Goal: Transaction & Acquisition: Purchase product/service

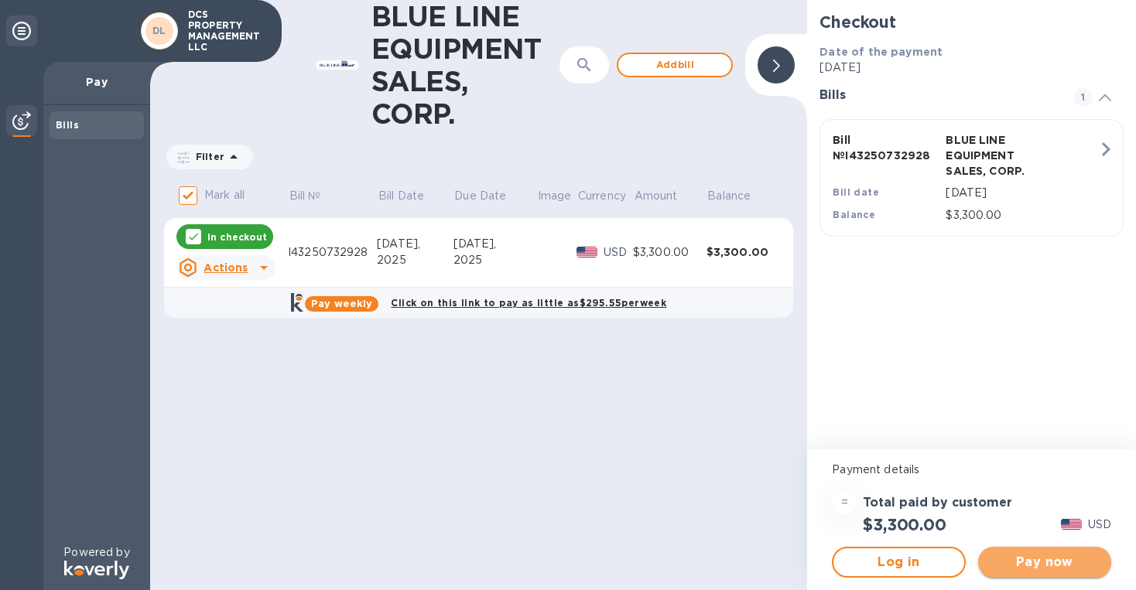
click at [1053, 564] on span "Pay now" at bounding box center [1044, 562] width 108 height 19
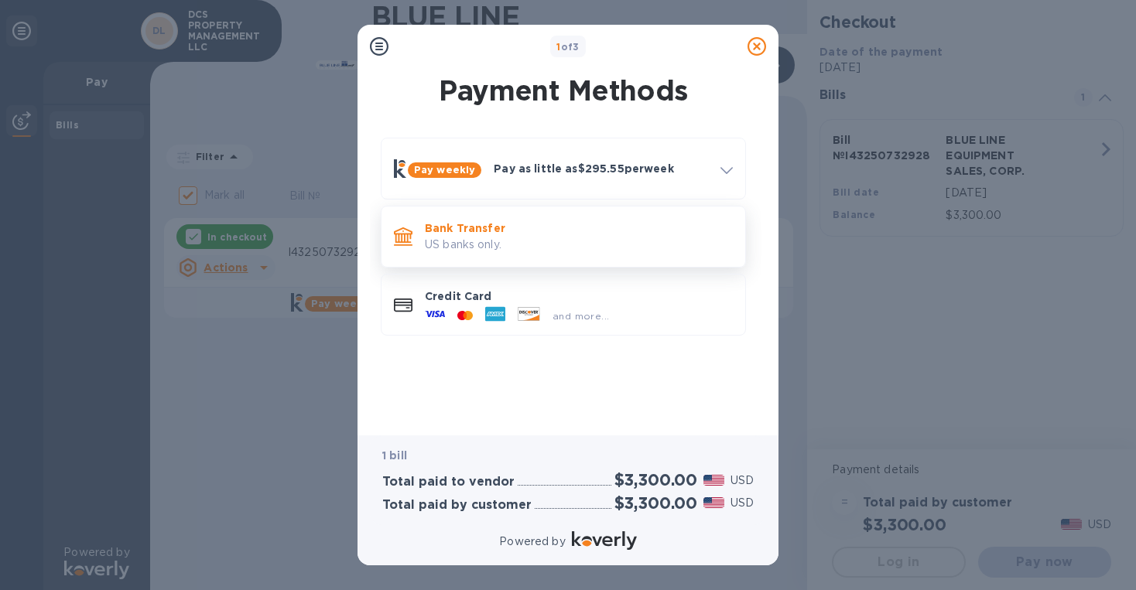
click at [596, 229] on p "Bank Transfer" at bounding box center [579, 228] width 308 height 15
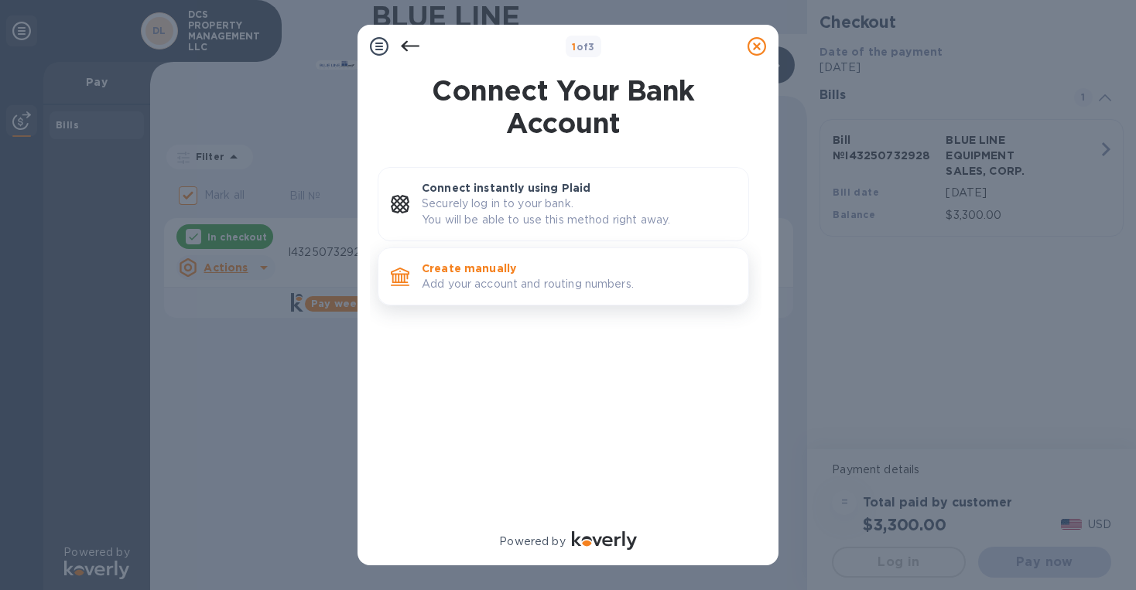
click at [555, 277] on p "Add your account and routing numbers." at bounding box center [579, 284] width 314 height 16
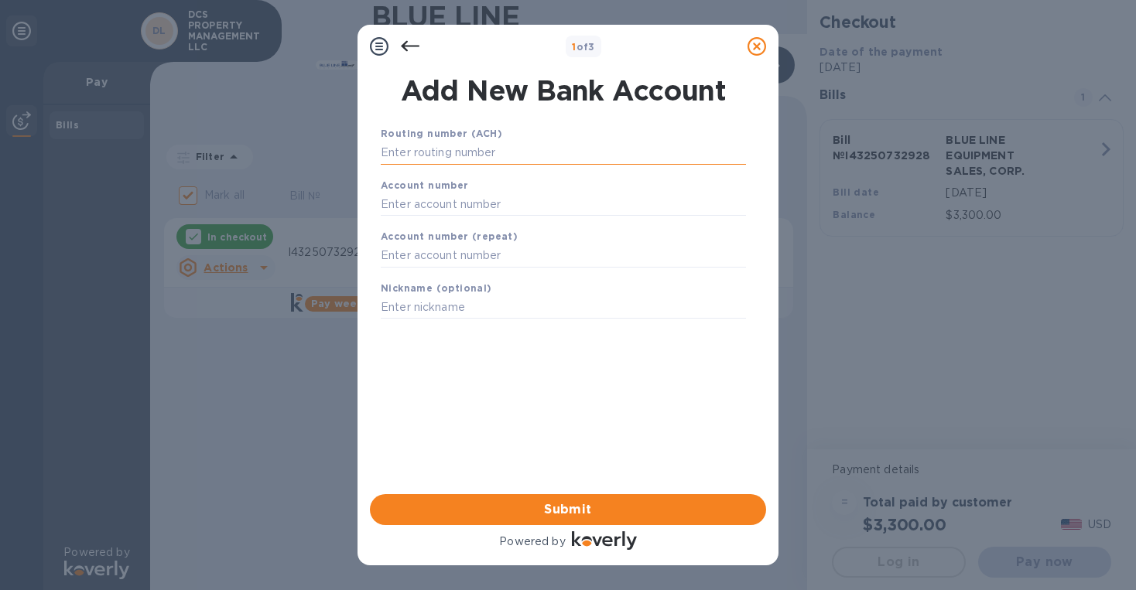
click at [446, 153] on input "text" at bounding box center [563, 153] width 365 height 23
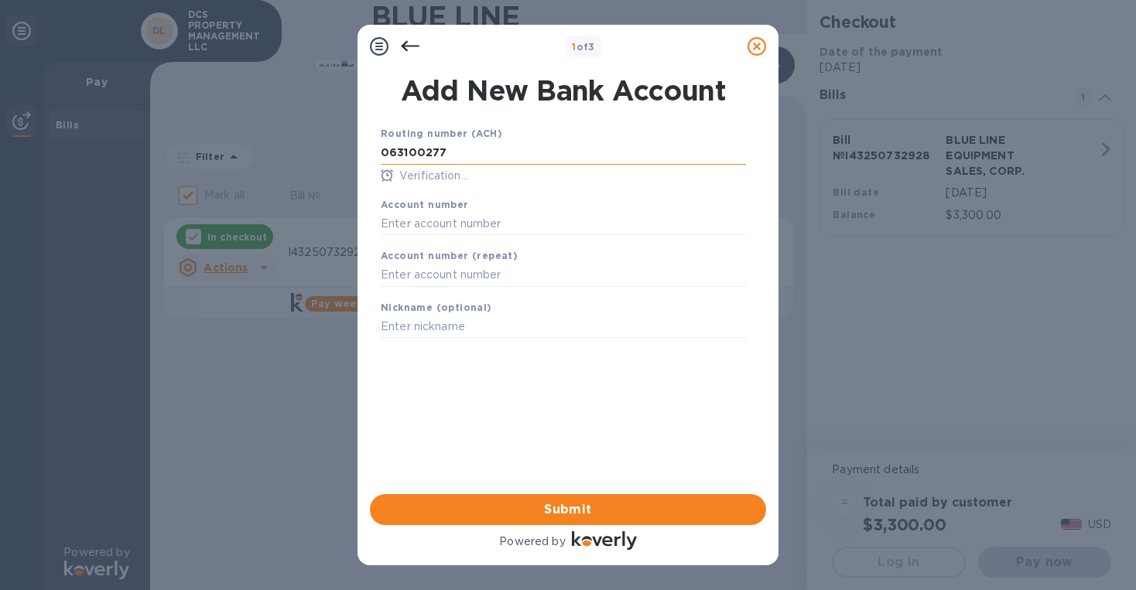
type input "063100277"
type input "898052992307"
type input "CONTAINERS"
click at [597, 509] on span "Submit" at bounding box center [567, 510] width 371 height 19
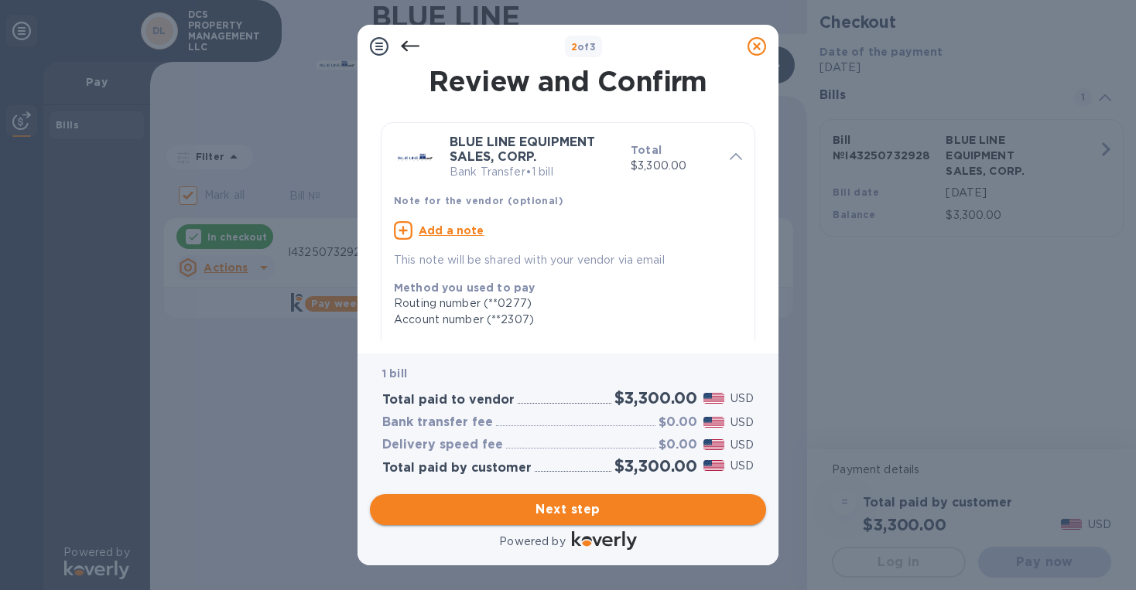
click at [571, 505] on span "Next step" at bounding box center [567, 510] width 371 height 19
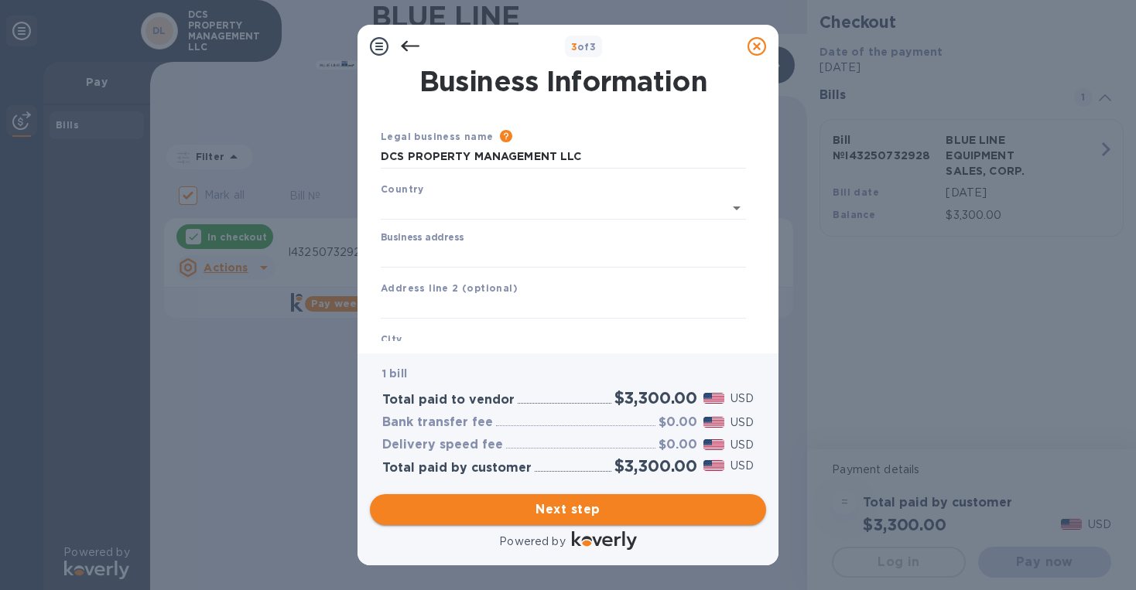
type input "[GEOGRAPHIC_DATA]"
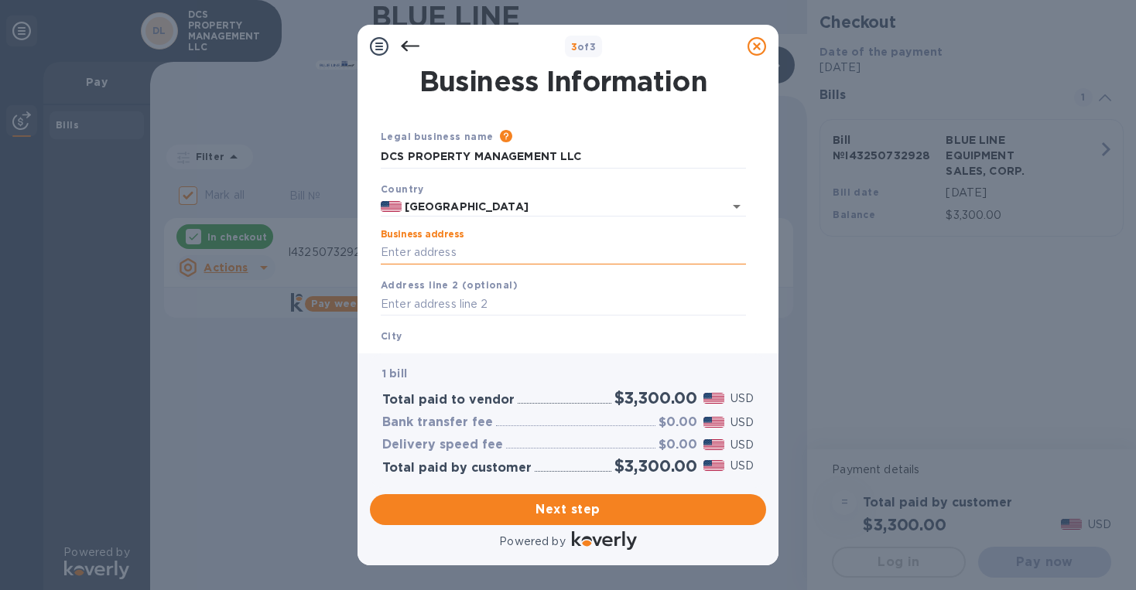
click at [462, 258] on input "Business address" at bounding box center [563, 252] width 365 height 23
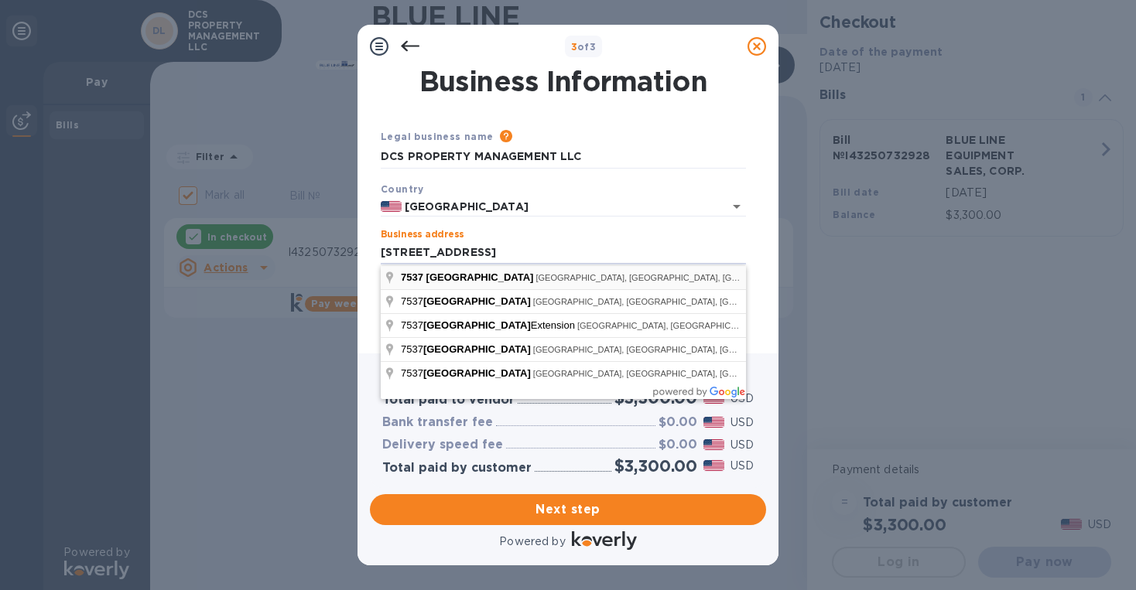
type input "[STREET_ADDRESS]"
type input "[GEOGRAPHIC_DATA]"
type input "FL"
type input "33150"
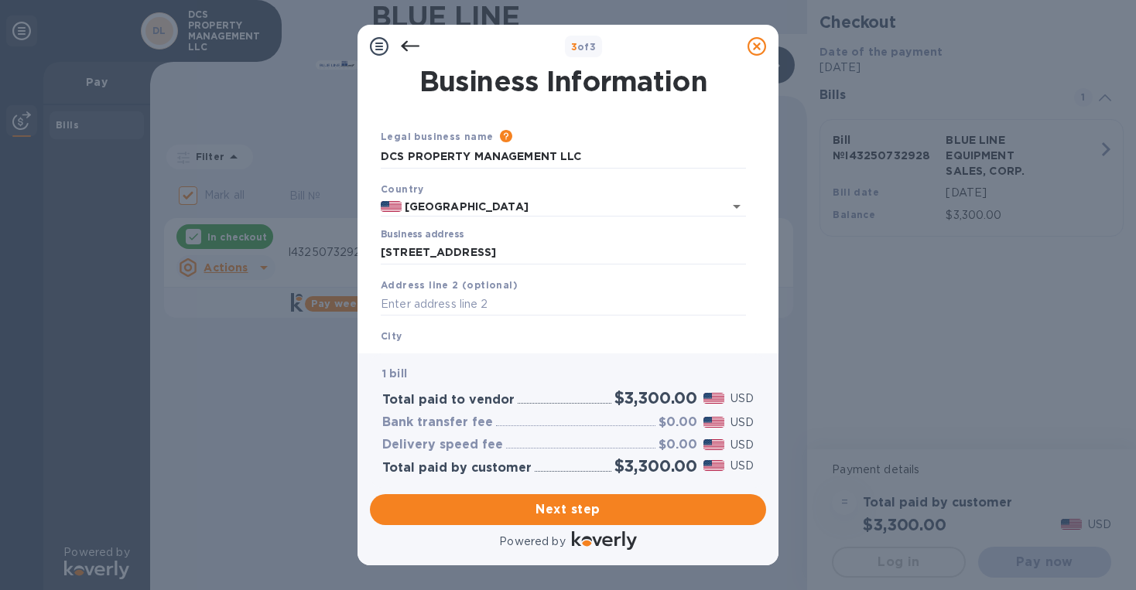
click at [436, 337] on div "City [GEOGRAPHIC_DATA]" at bounding box center [563, 348] width 378 height 52
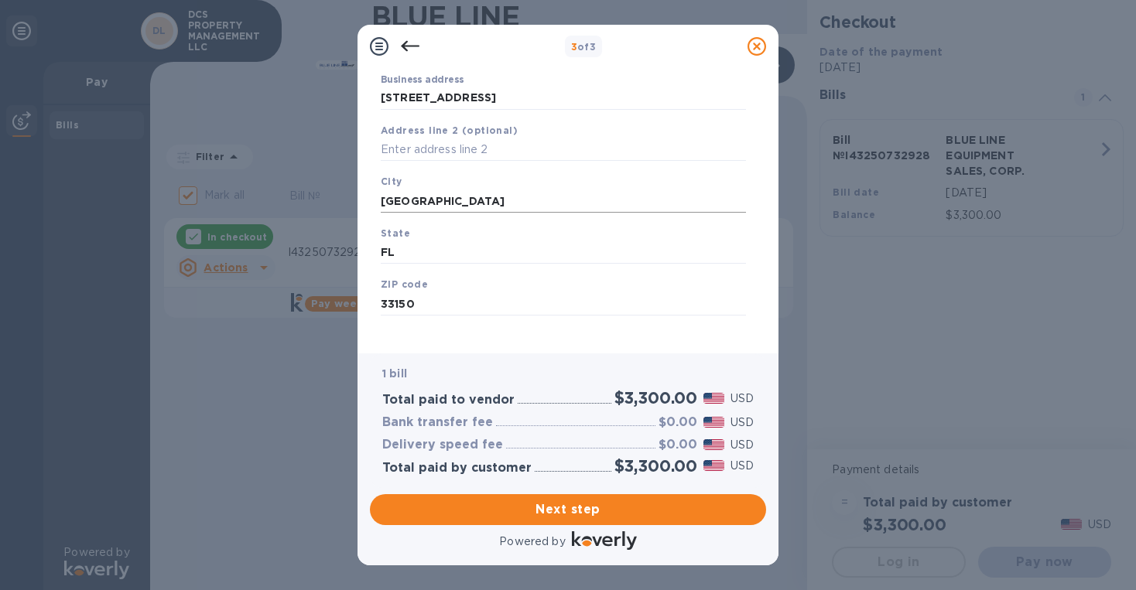
scroll to position [168, 0]
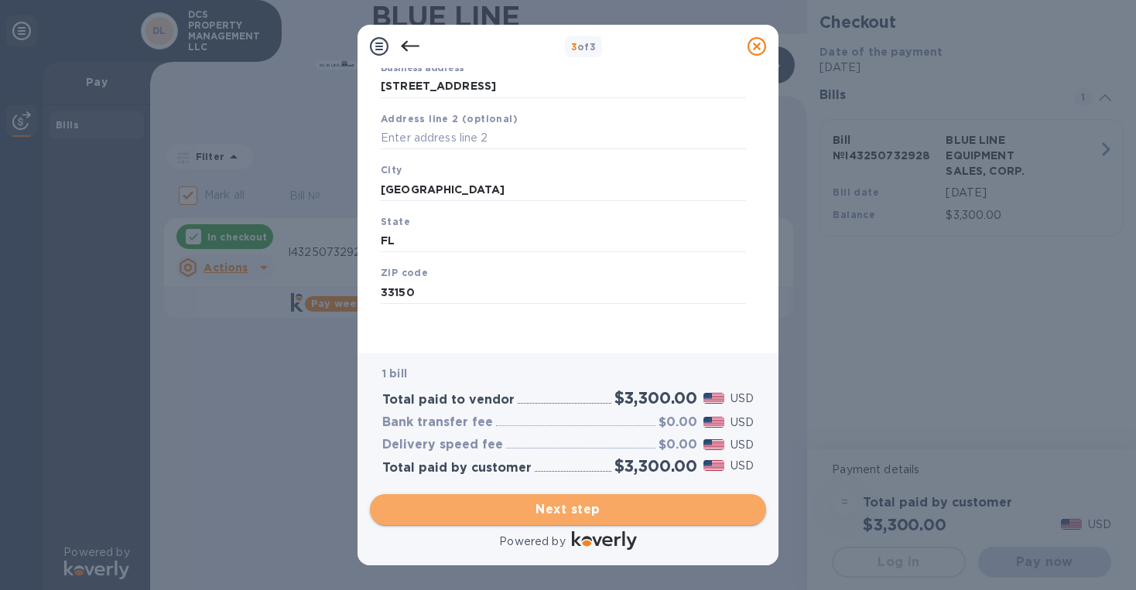
click at [570, 511] on span "Next step" at bounding box center [567, 510] width 371 height 19
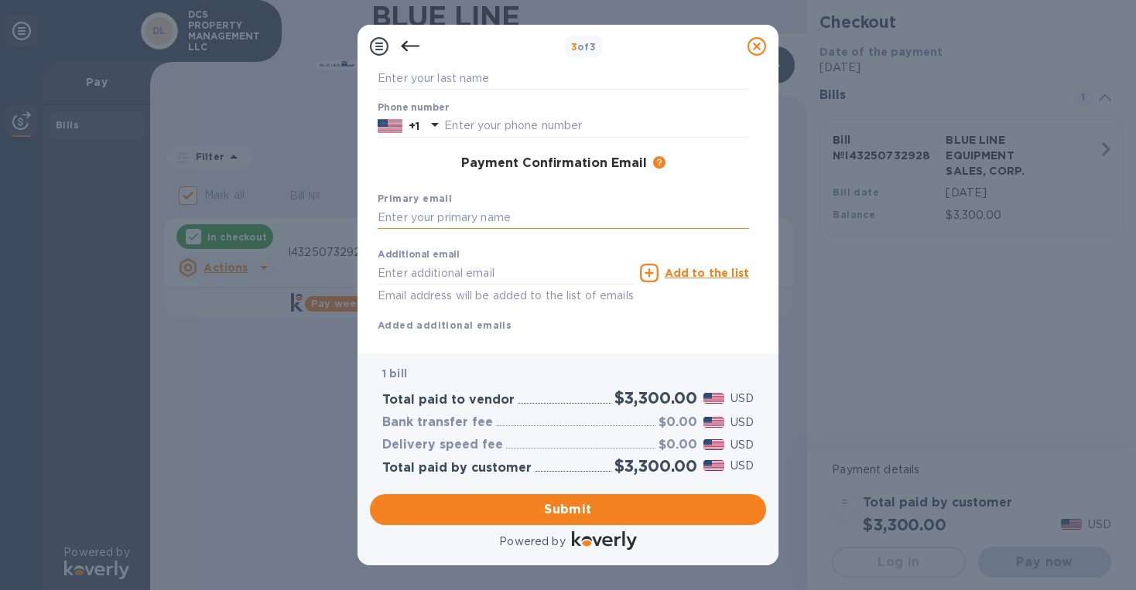
click at [457, 220] on input "text" at bounding box center [563, 218] width 371 height 23
type input "[EMAIL_ADDRESS][DOMAIN_NAME]"
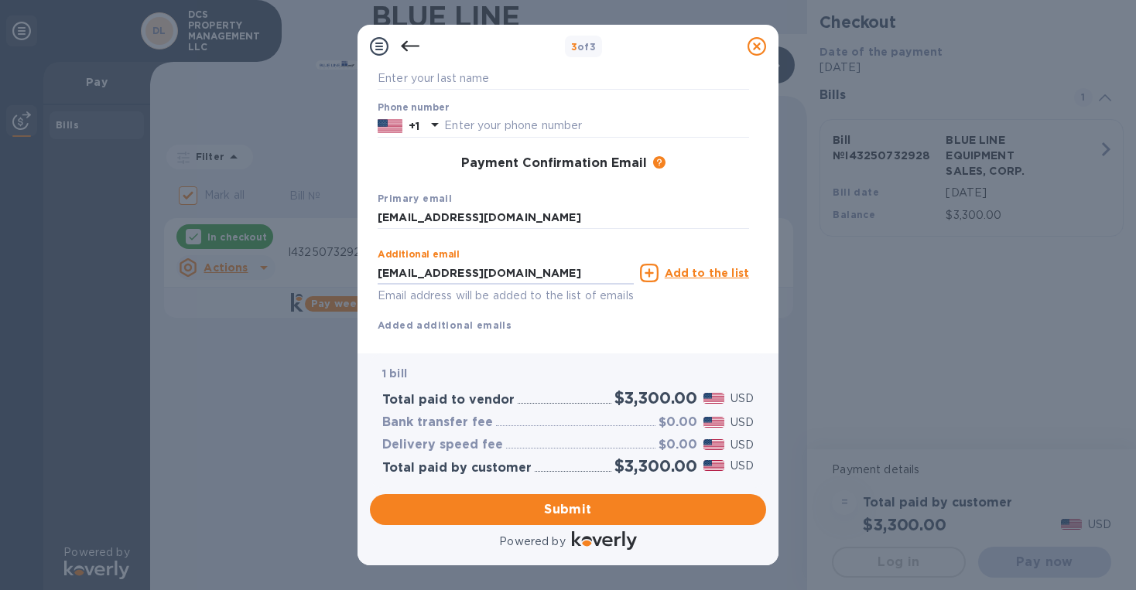
scroll to position [204, 0]
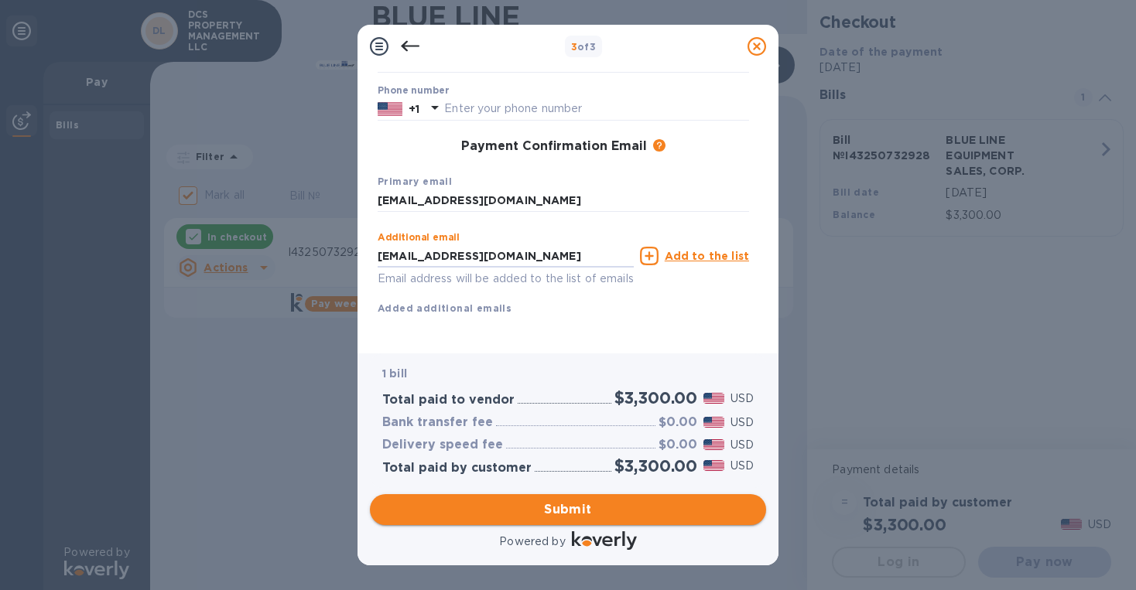
type input "[EMAIL_ADDRESS][DOMAIN_NAME]"
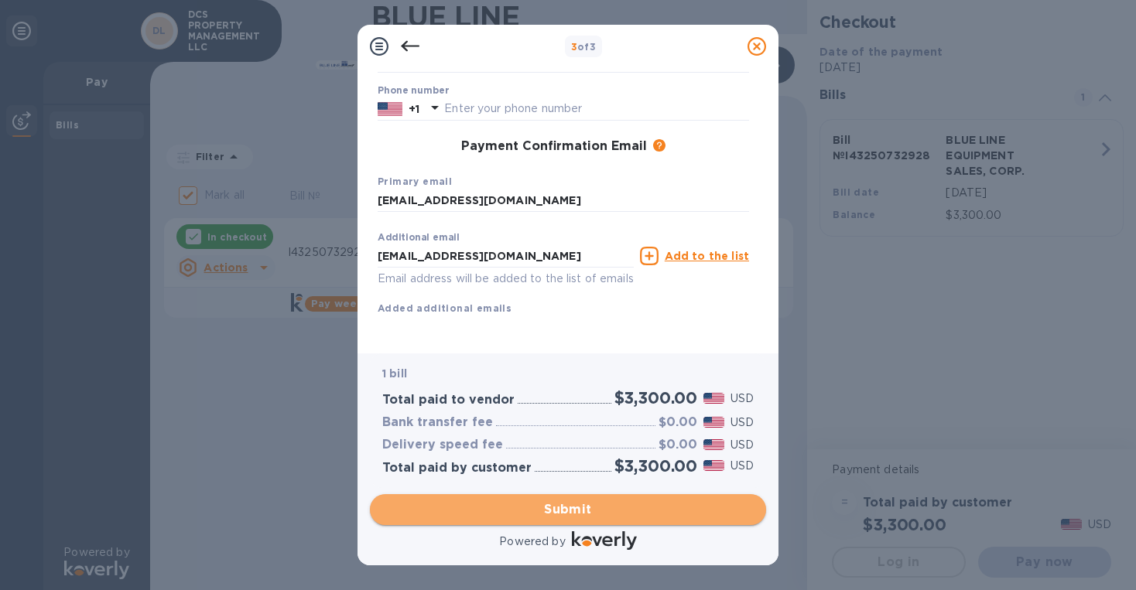
click at [614, 508] on span "Submit" at bounding box center [567, 510] width 371 height 19
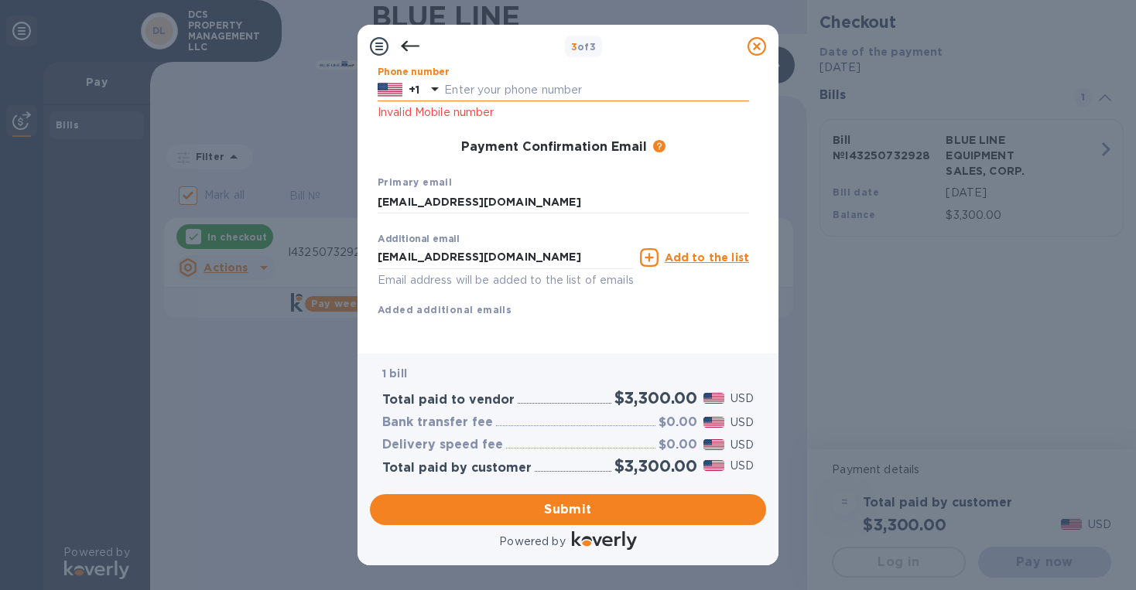
click at [532, 96] on input "text" at bounding box center [596, 90] width 305 height 23
type input "3052169135"
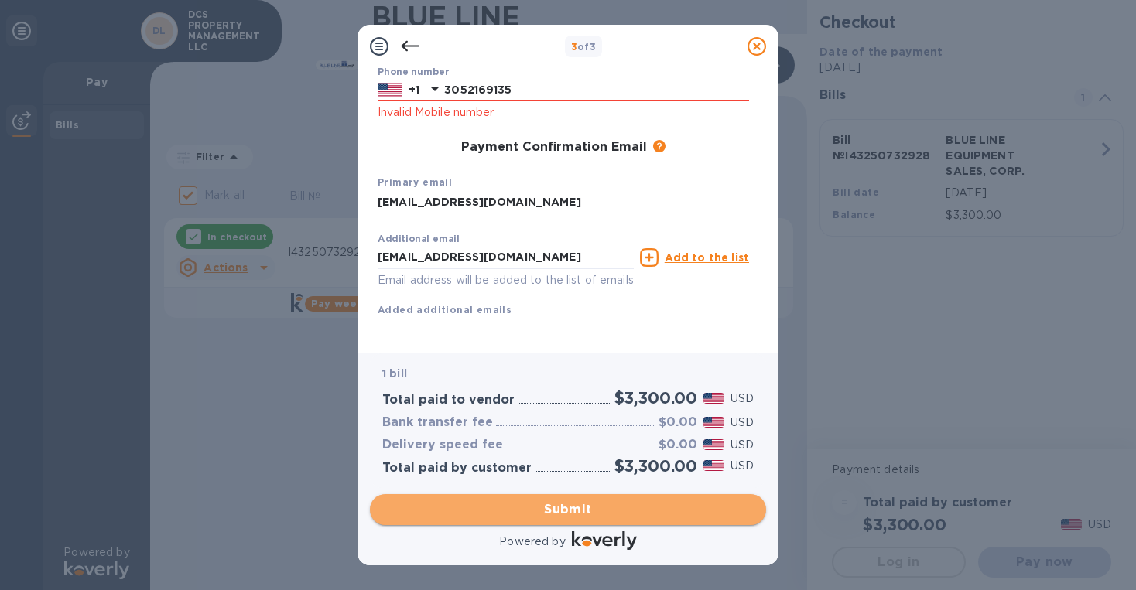
click at [580, 504] on span "Submit" at bounding box center [567, 510] width 371 height 19
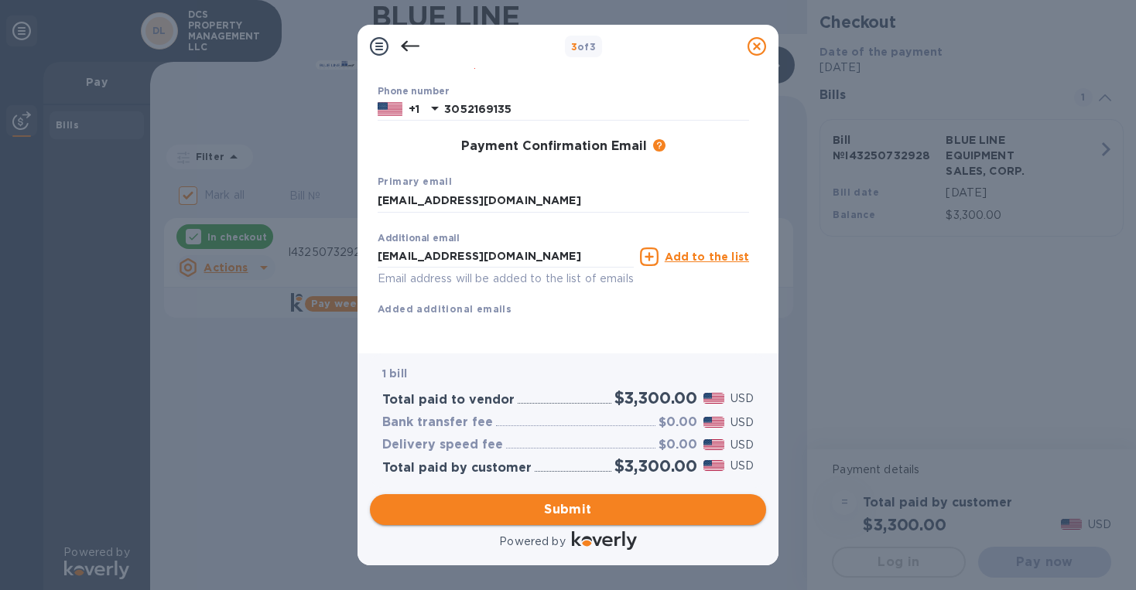
click at [577, 511] on span "Submit" at bounding box center [567, 510] width 371 height 19
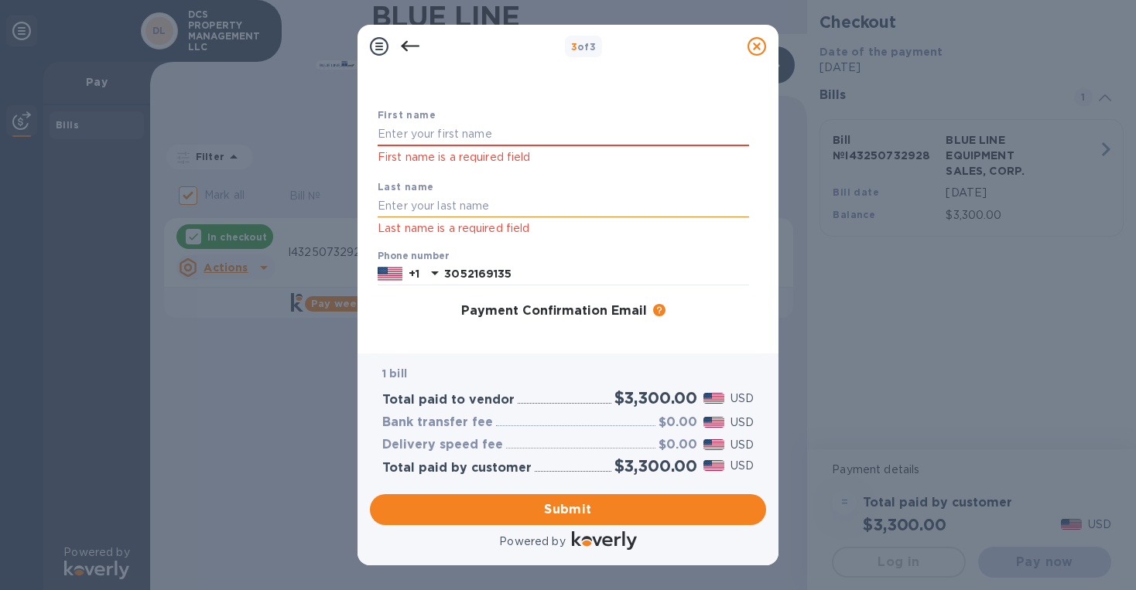
scroll to position [0, 0]
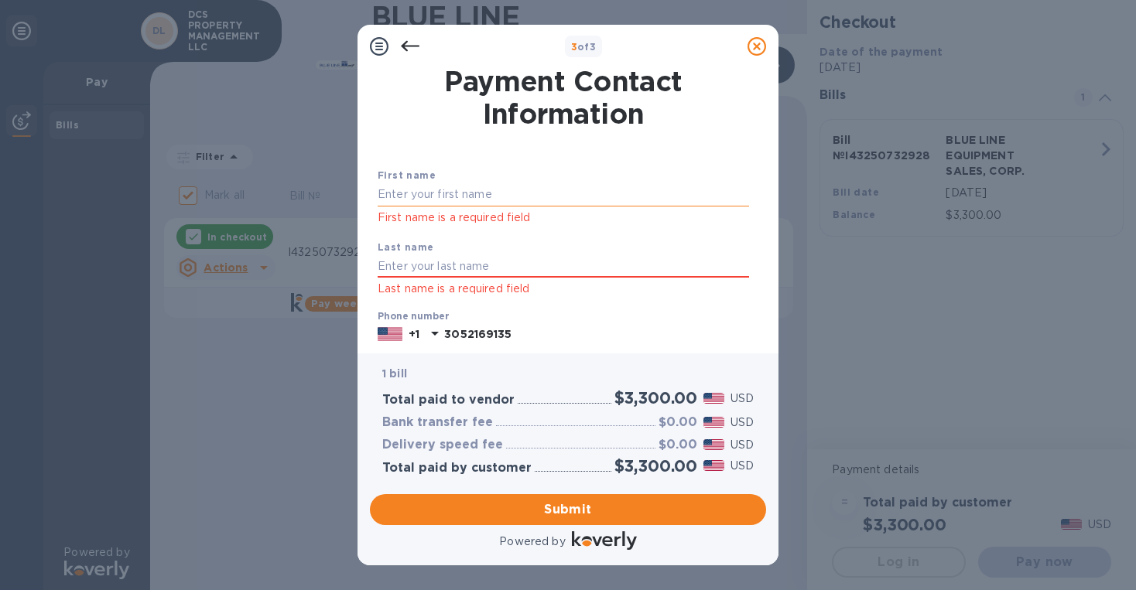
click at [438, 190] on input "text" at bounding box center [563, 194] width 371 height 23
type input "[PERSON_NAME]"
click at [578, 509] on span "Submit" at bounding box center [567, 510] width 371 height 19
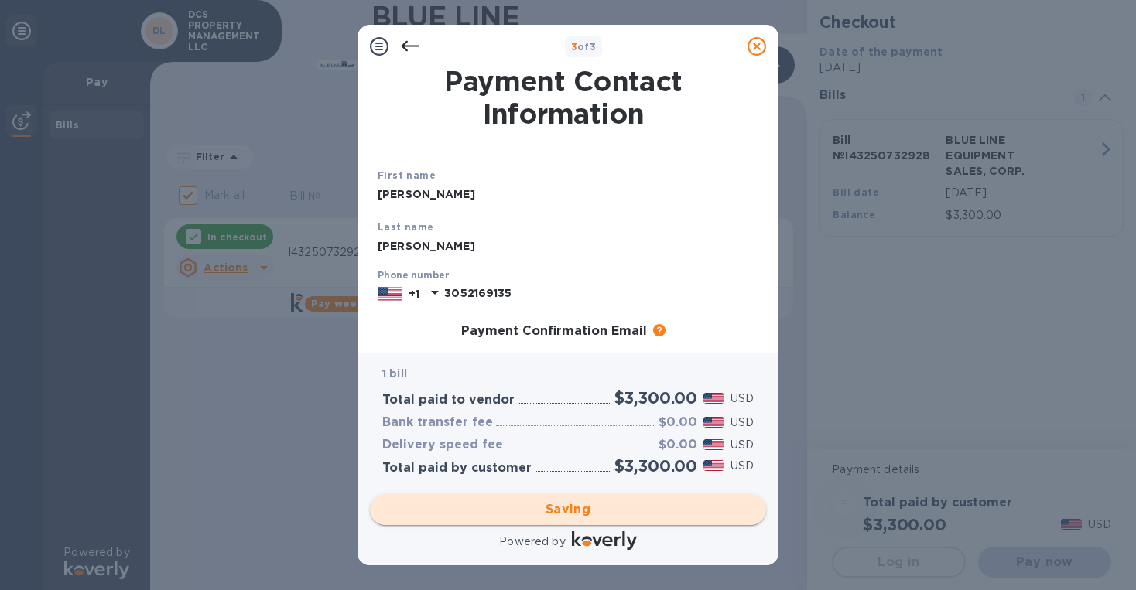
checkbox input "false"
